Goal: Transaction & Acquisition: Purchase product/service

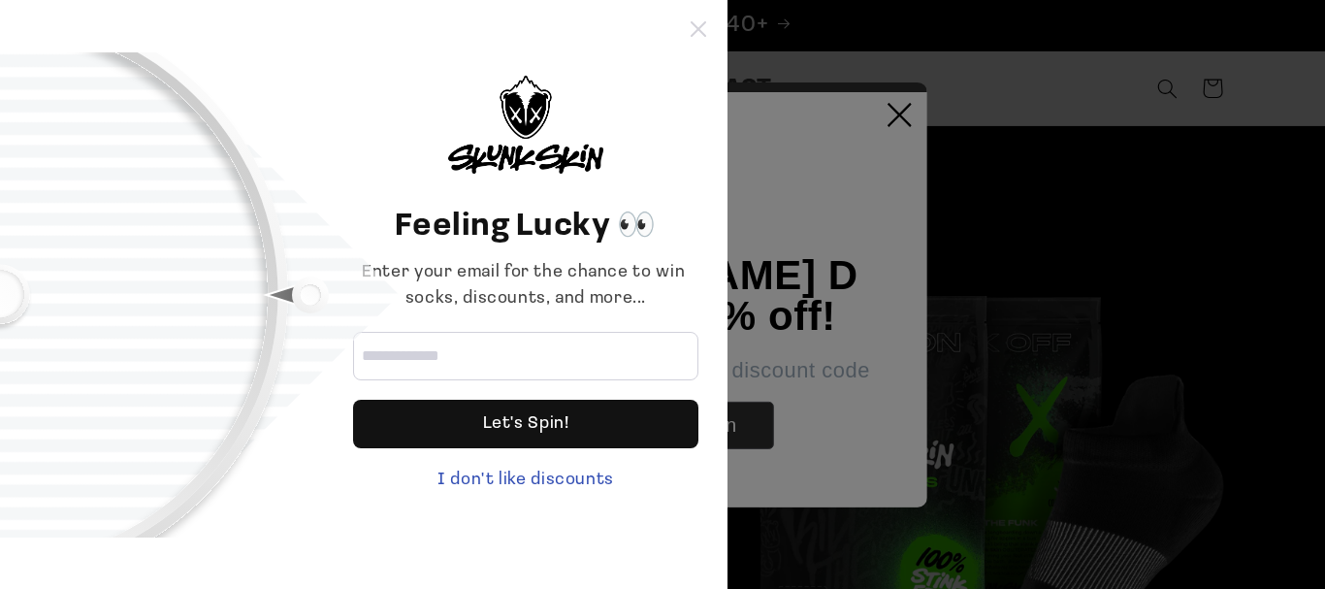
click at [702, 25] on icon at bounding box center [698, 29] width 16 height 16
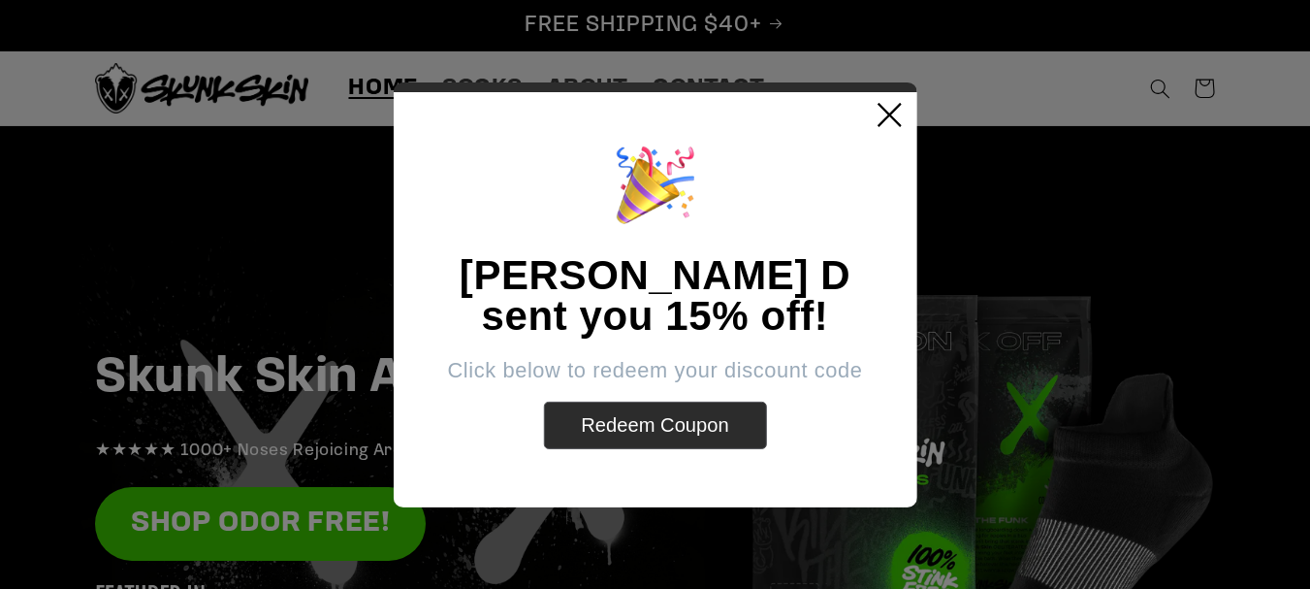
click at [892, 113] on icon at bounding box center [890, 114] width 24 height 24
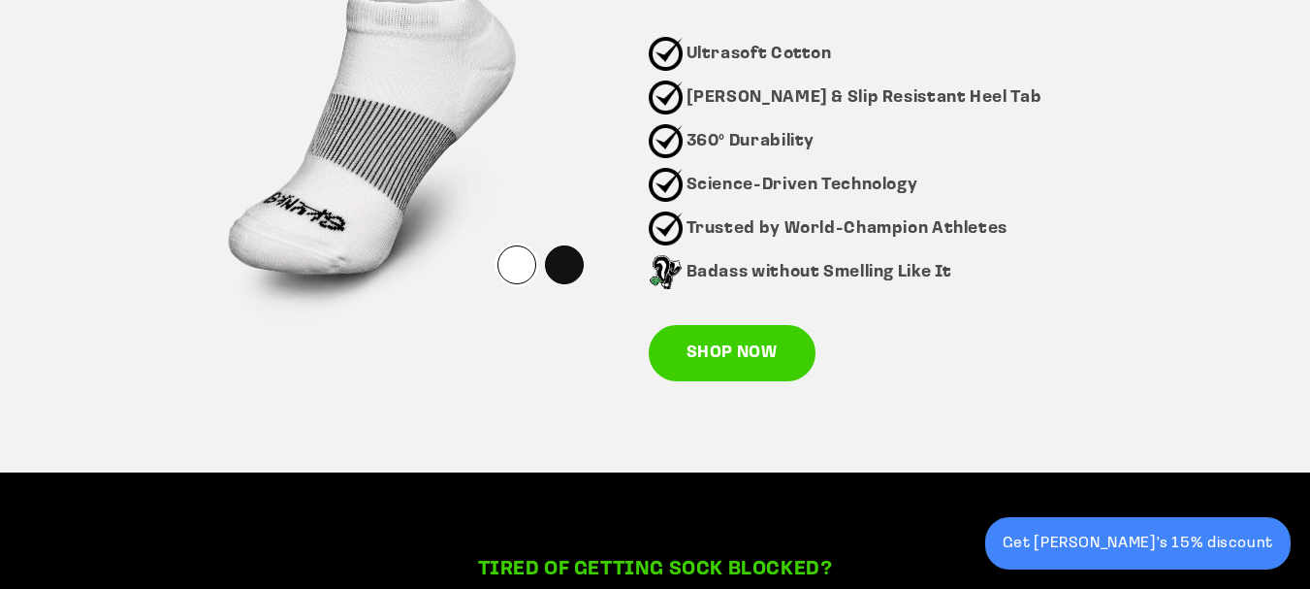
scroll to position [1584, 0]
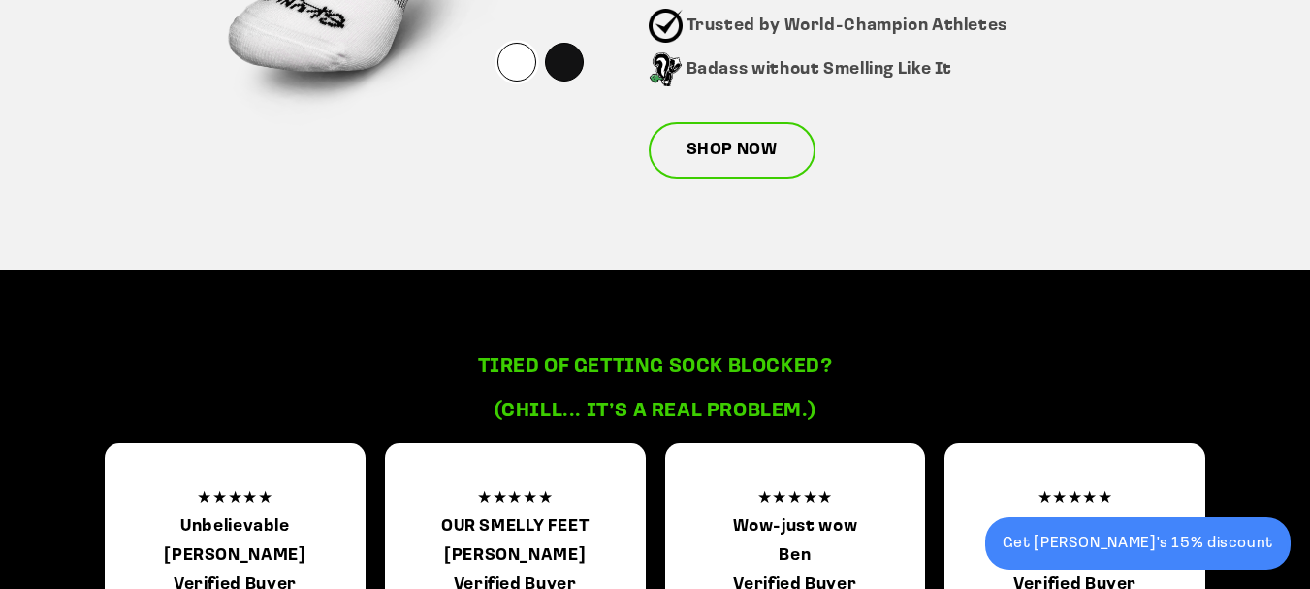
click at [722, 157] on link "SHOP NOW" at bounding box center [732, 150] width 167 height 56
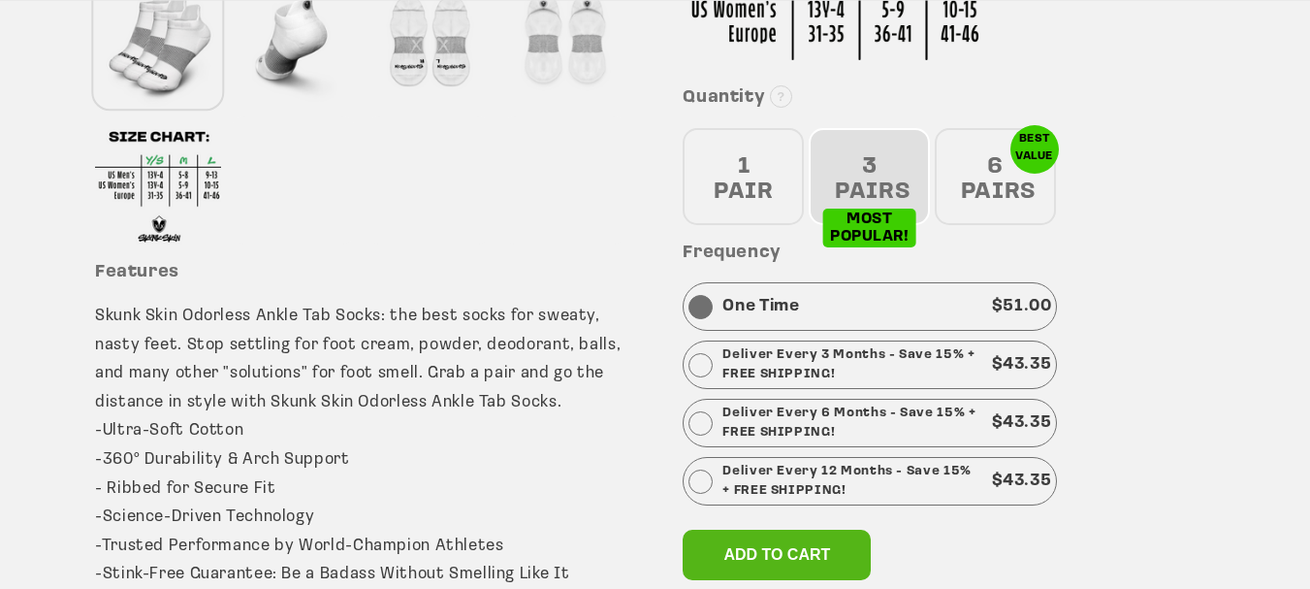
scroll to position [905, 0]
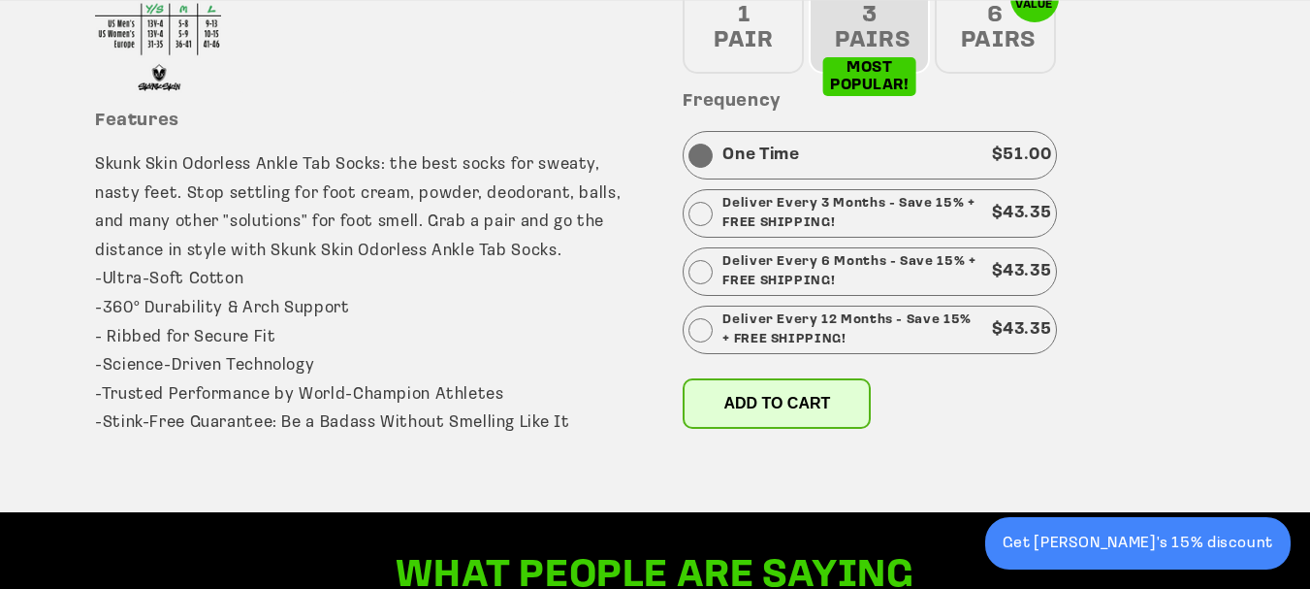
click at [764, 400] on span "Add to cart" at bounding box center [776, 403] width 107 height 16
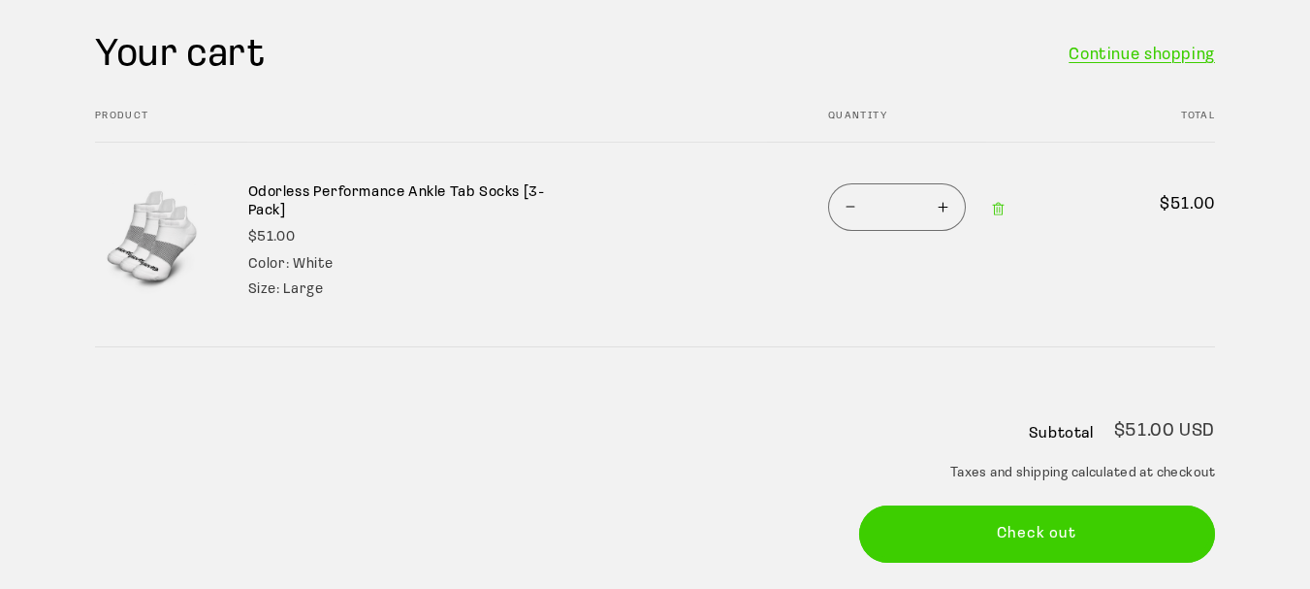
scroll to position [226, 0]
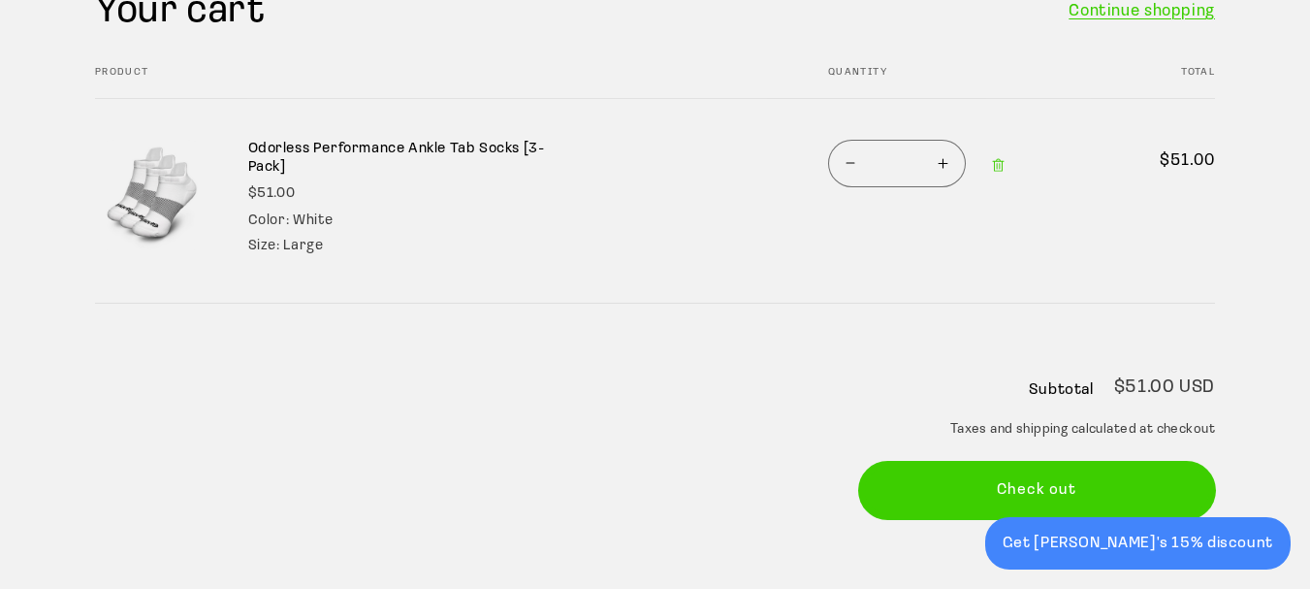
click at [978, 487] on button "Check out" at bounding box center [1037, 490] width 357 height 57
